Goal: Find specific page/section: Find specific page/section

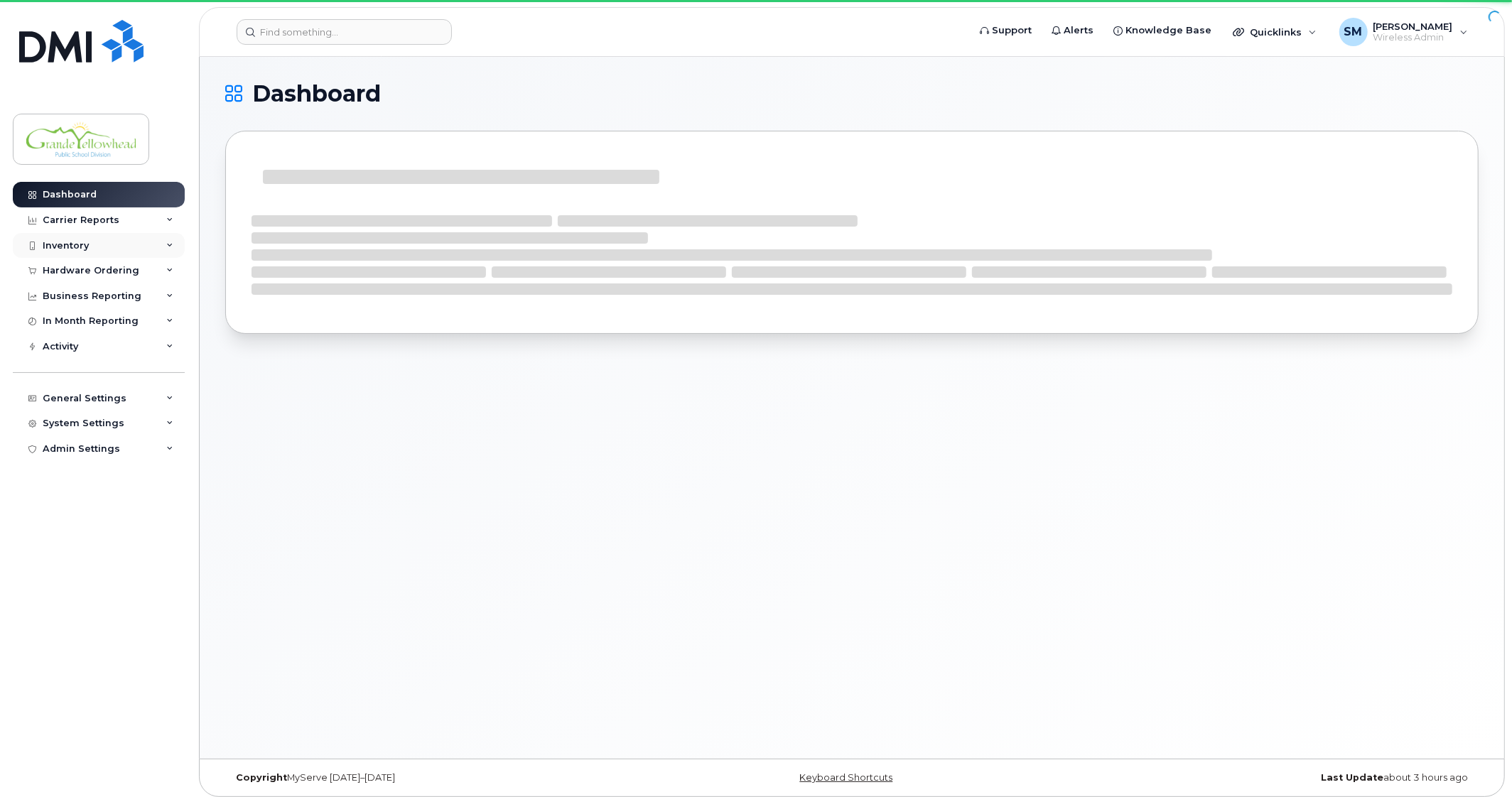
click at [83, 247] on div "Inventory" at bounding box center [66, 246] width 47 height 11
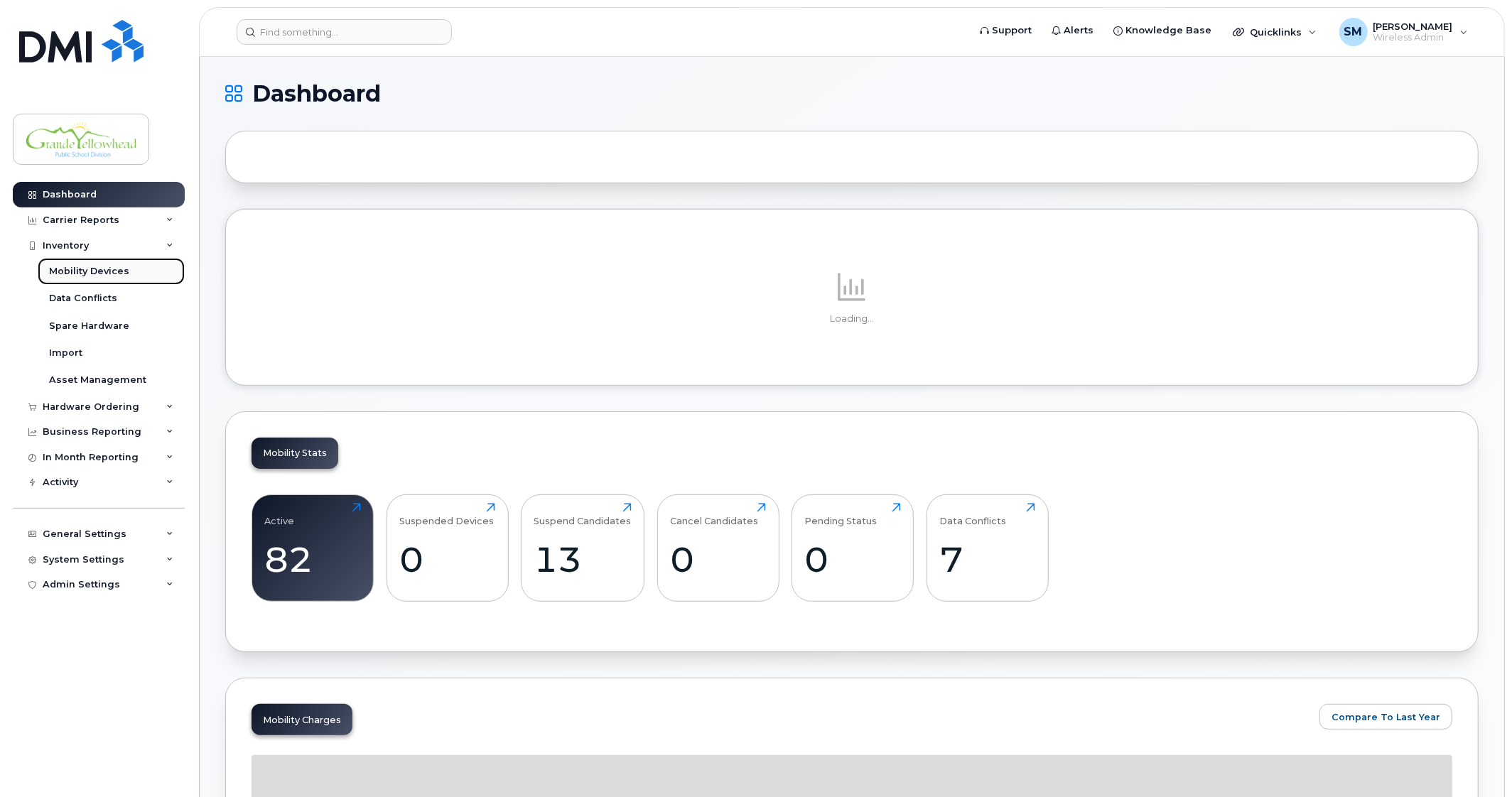
click at [82, 276] on div "Mobility Devices" at bounding box center [89, 271] width 80 height 12
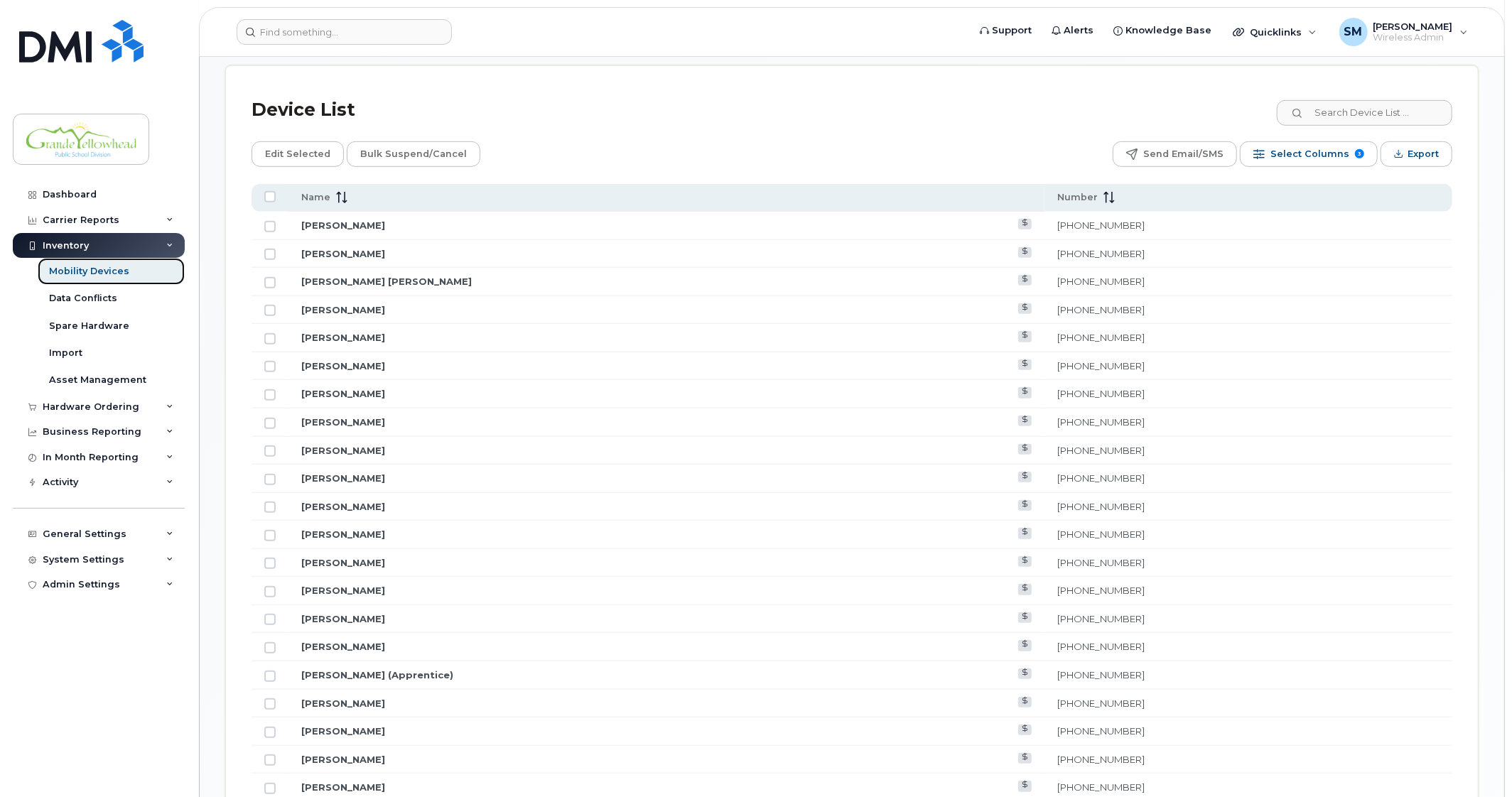
scroll to position [623, 0]
click at [1358, 120] on input at bounding box center [1364, 110] width 177 height 26
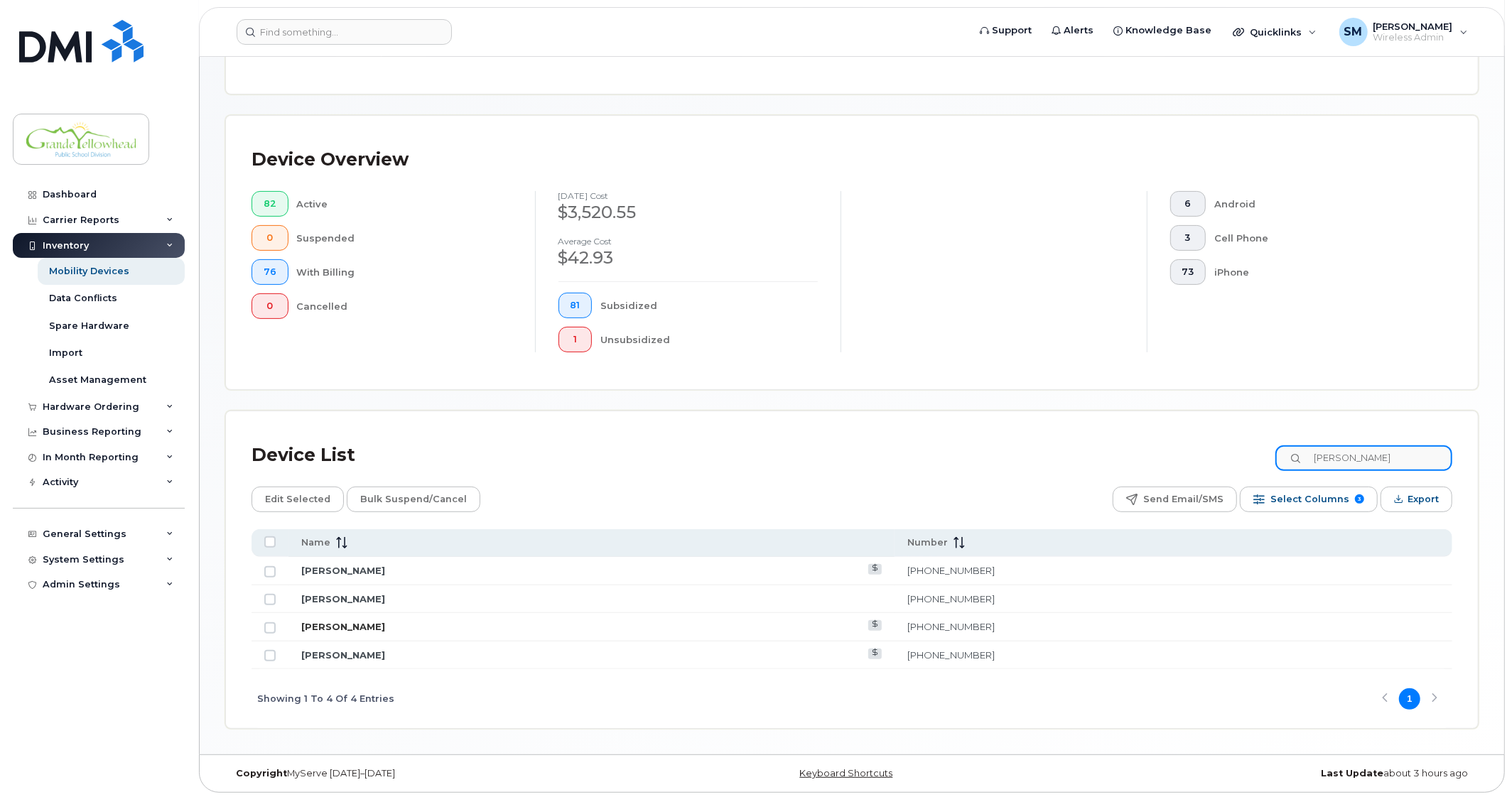
type input "[PERSON_NAME]"
click at [349, 626] on link "[PERSON_NAME]" at bounding box center [343, 626] width 84 height 11
